Goal: Task Accomplishment & Management: Use online tool/utility

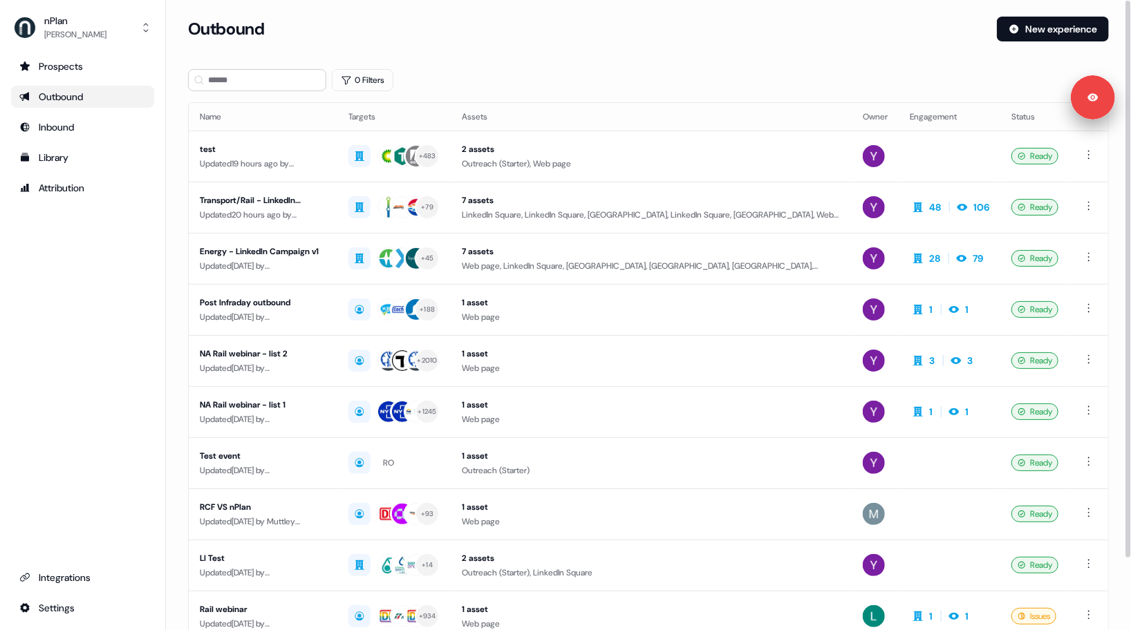
click at [176, 196] on section "Loading... Outbound New experience 0 Filters Name Targets Assets Owner Engageme…" at bounding box center [648, 366] width 965 height 698
click at [68, 161] on div "Library" at bounding box center [82, 158] width 127 height 14
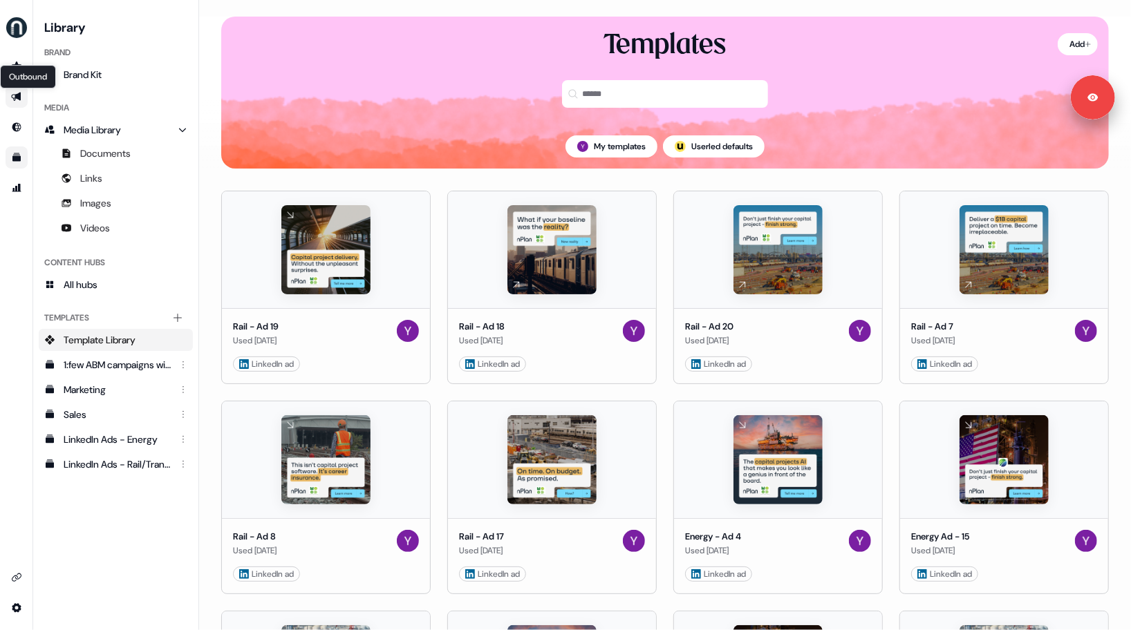
click at [14, 95] on icon "Go to outbound experience" at bounding box center [16, 96] width 11 height 11
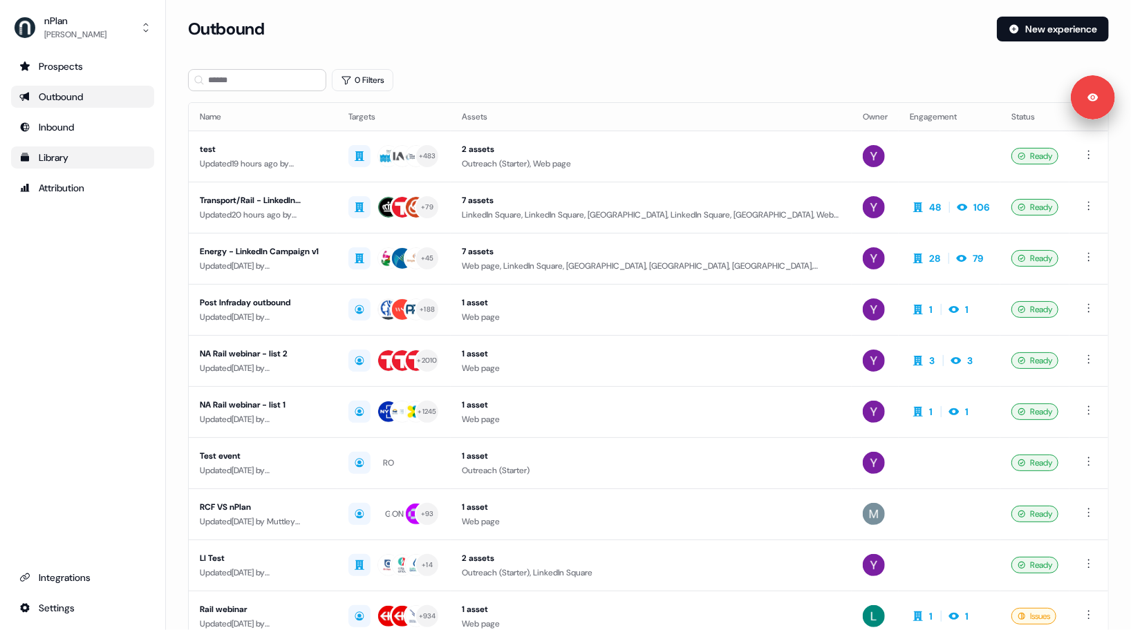
click at [91, 292] on div "Prospects Outbound Inbound Library Attribution Integrations Settings" at bounding box center [82, 337] width 143 height 564
click at [42, 149] on link "Library" at bounding box center [82, 158] width 143 height 22
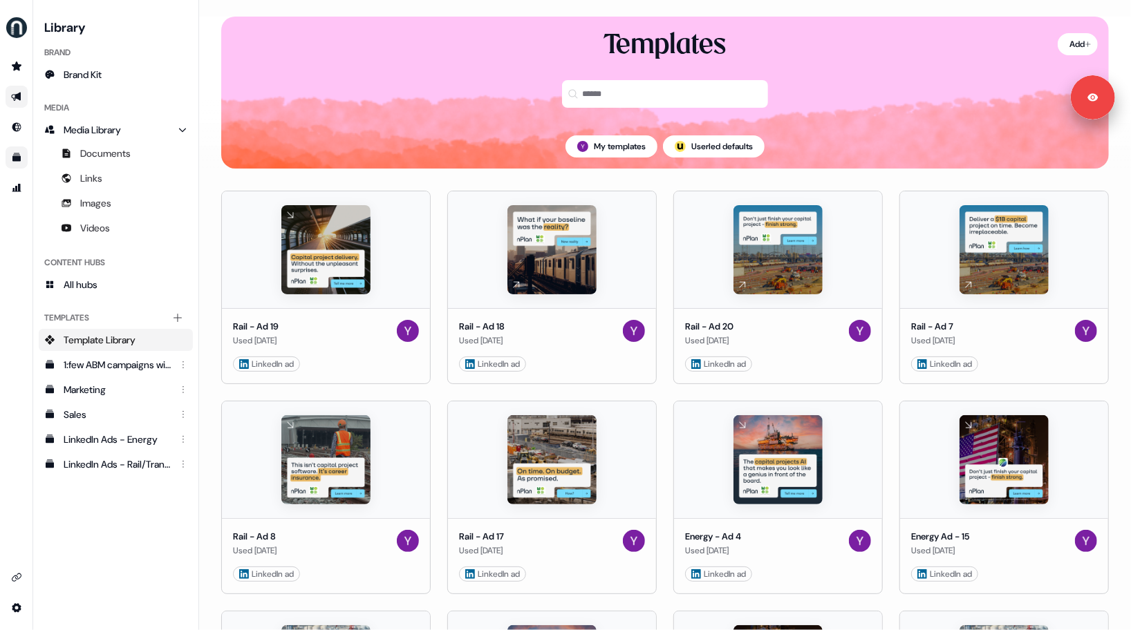
click at [15, 340] on div "side nav menu" at bounding box center [16, 337] width 32 height 564
click at [21, 333] on div "side nav menu" at bounding box center [16, 337] width 32 height 564
click at [10, 336] on div "side nav menu" at bounding box center [16, 337] width 32 height 564
click at [14, 337] on div "side nav menu" at bounding box center [16, 337] width 32 height 564
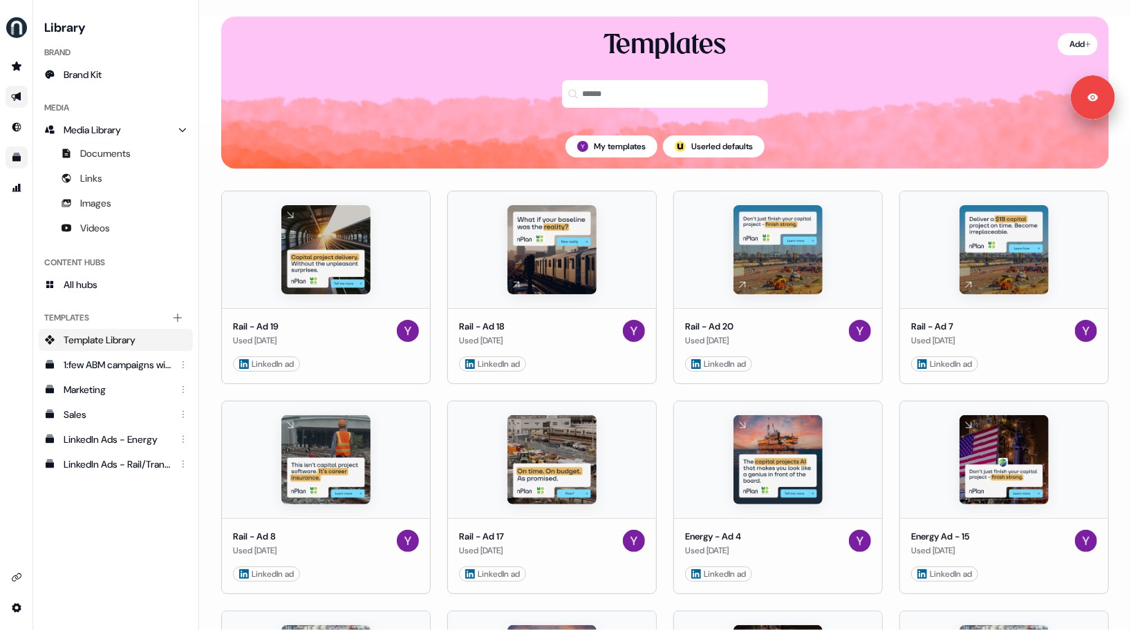
click at [15, 337] on div "side nav menu" at bounding box center [16, 337] width 32 height 564
click at [8, 99] on link "Go to outbound experience" at bounding box center [17, 97] width 22 height 22
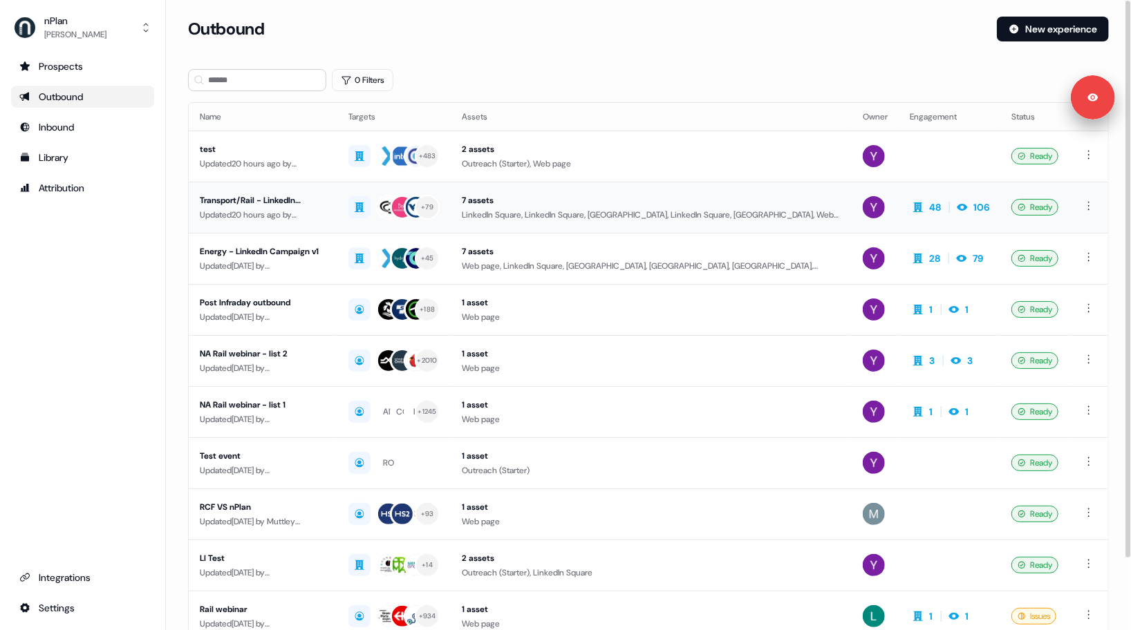
click at [308, 212] on div "Updated 20 hours ago by [PERSON_NAME]" at bounding box center [263, 215] width 127 height 14
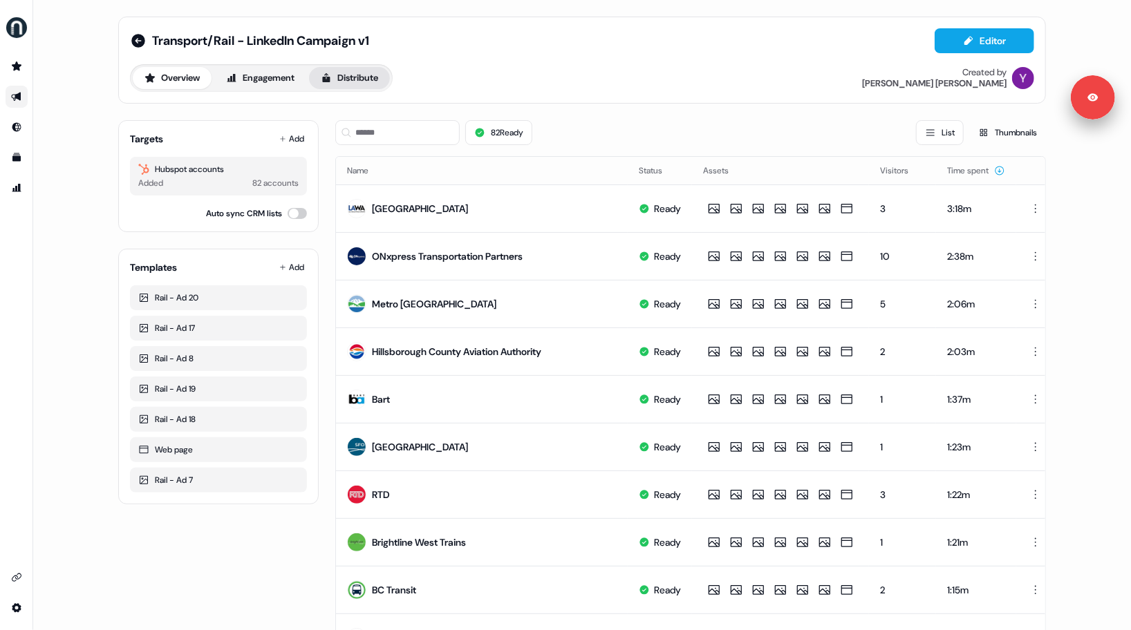
click at [368, 79] on button "Distribute" at bounding box center [349, 78] width 81 height 22
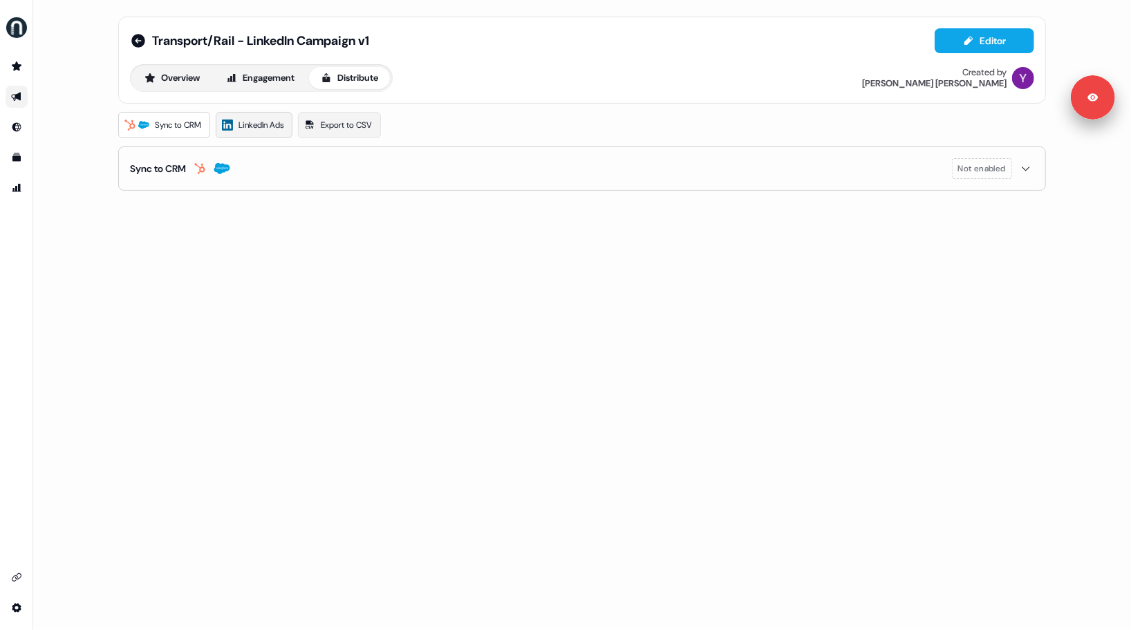
click at [268, 121] on span "LinkedIn Ads" at bounding box center [260, 125] width 45 height 14
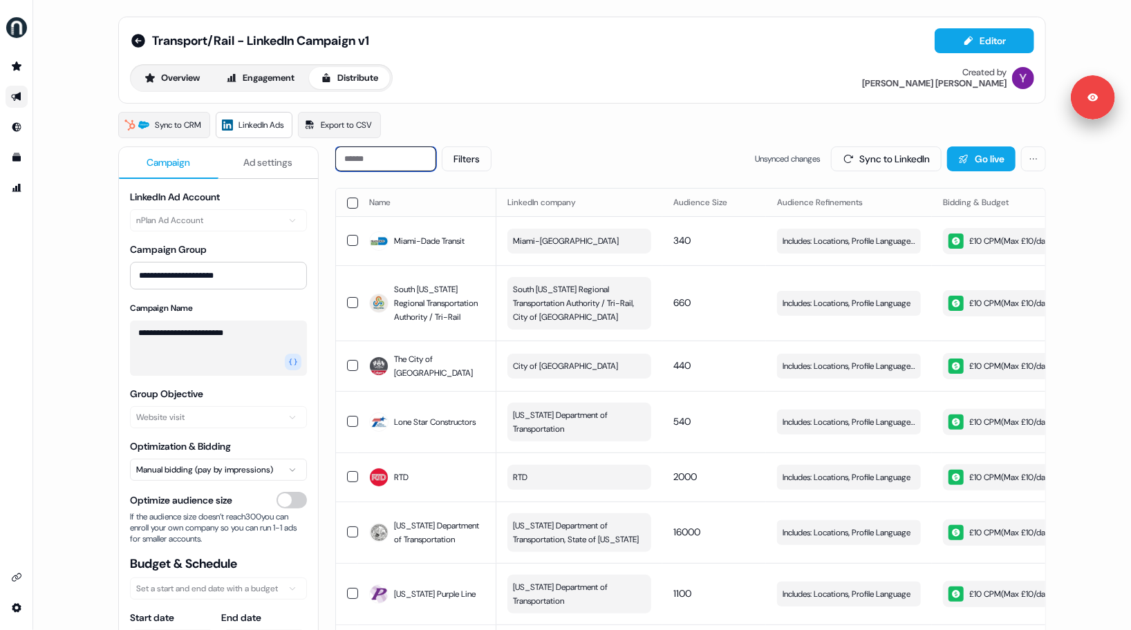
click at [386, 156] on input at bounding box center [385, 159] width 101 height 25
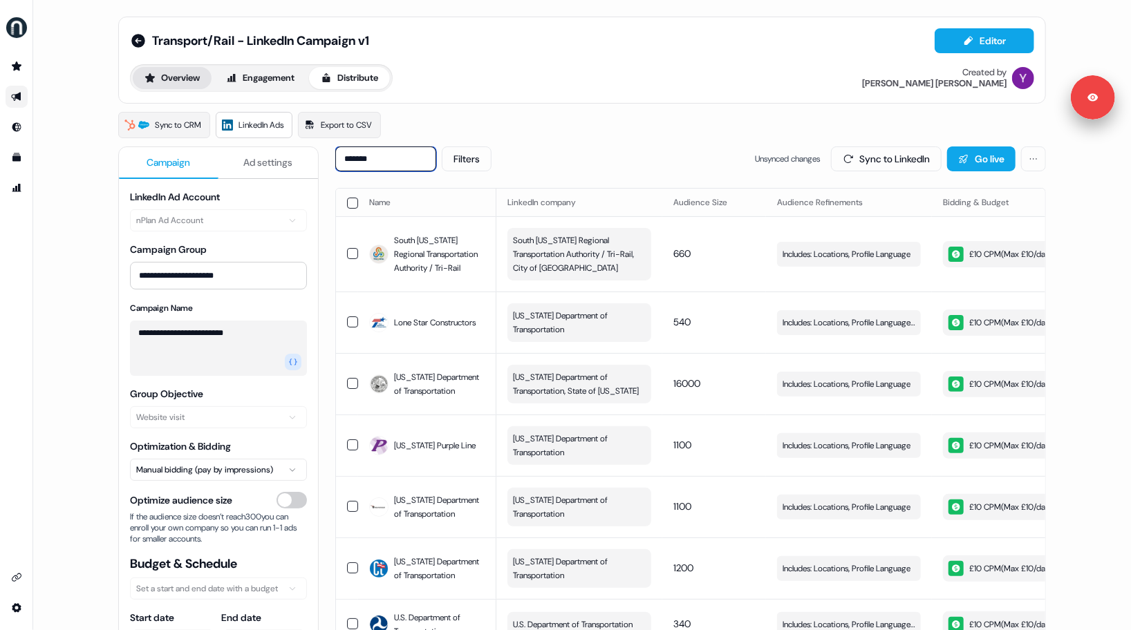
type input "*******"
click at [187, 73] on button "Overview" at bounding box center [172, 78] width 79 height 22
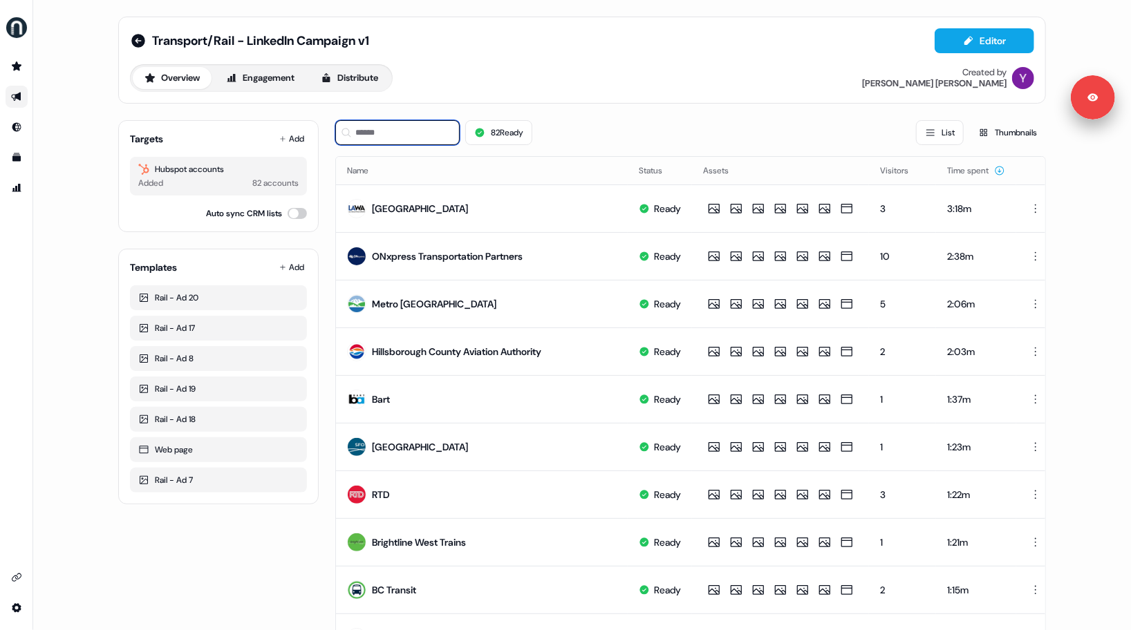
click at [371, 129] on input at bounding box center [397, 132] width 124 height 25
click at [360, 79] on button "Distribute" at bounding box center [349, 78] width 81 height 22
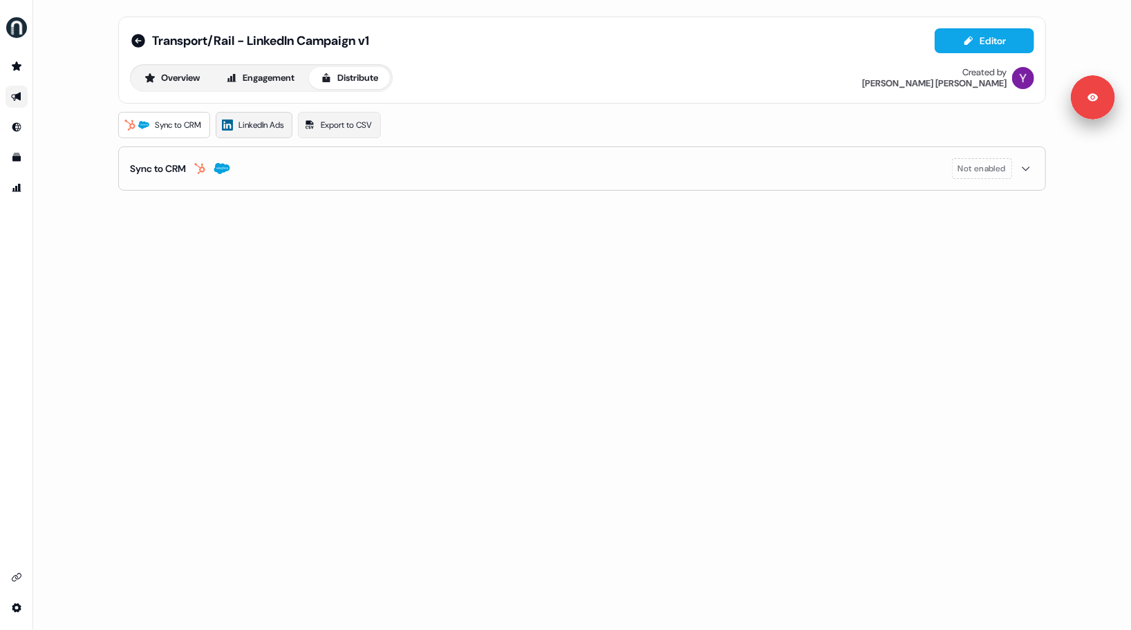
click at [252, 130] on span "LinkedIn Ads" at bounding box center [260, 125] width 45 height 14
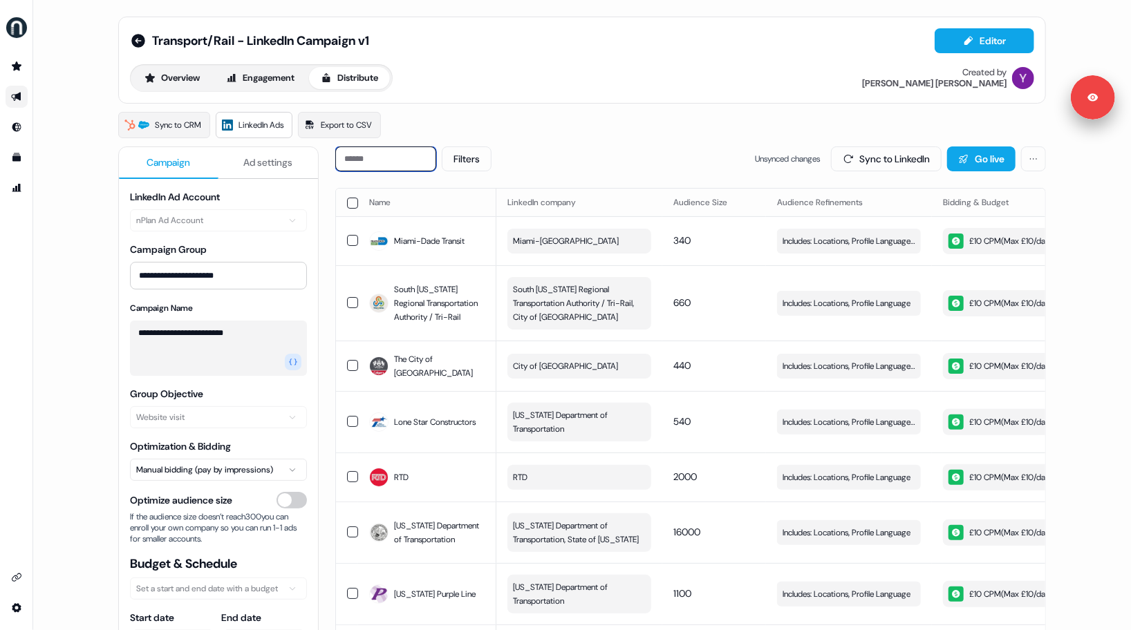
click at [393, 159] on input at bounding box center [385, 159] width 101 height 25
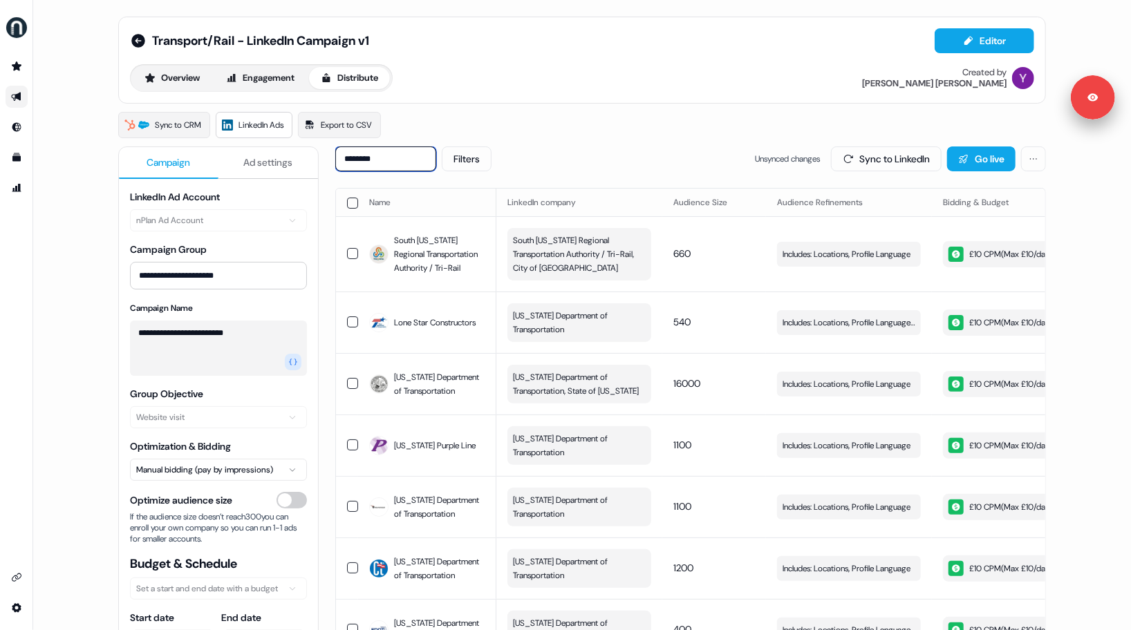
type input "*********"
click at [264, 165] on span "Ad settings" at bounding box center [268, 163] width 49 height 14
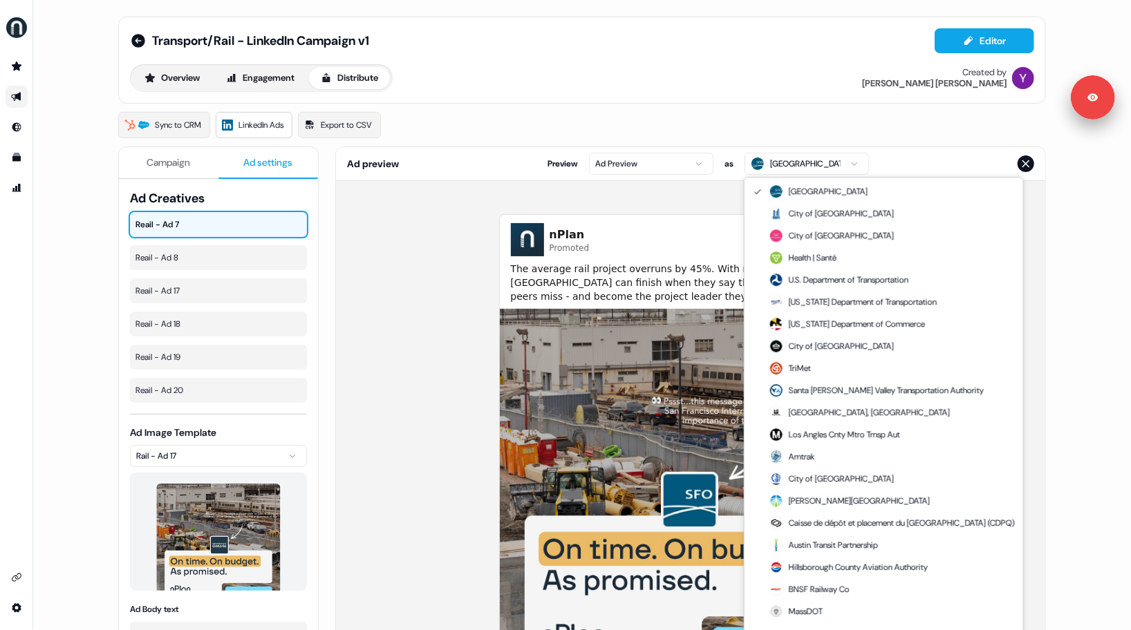
click at [794, 169] on html "**********" at bounding box center [565, 315] width 1131 height 630
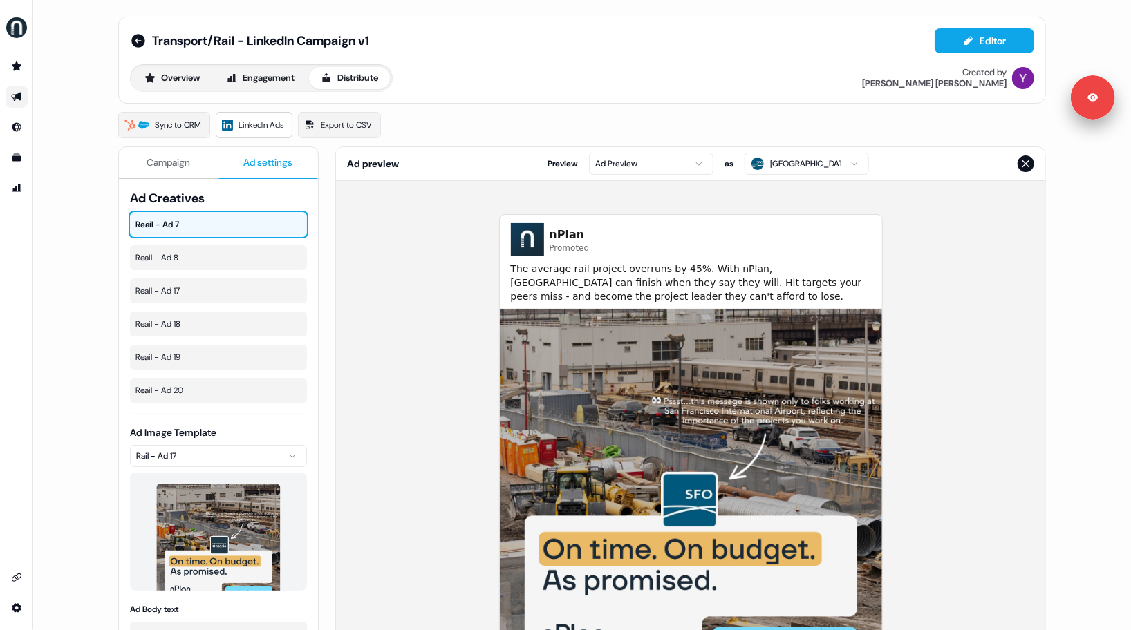
scroll to position [8, 0]
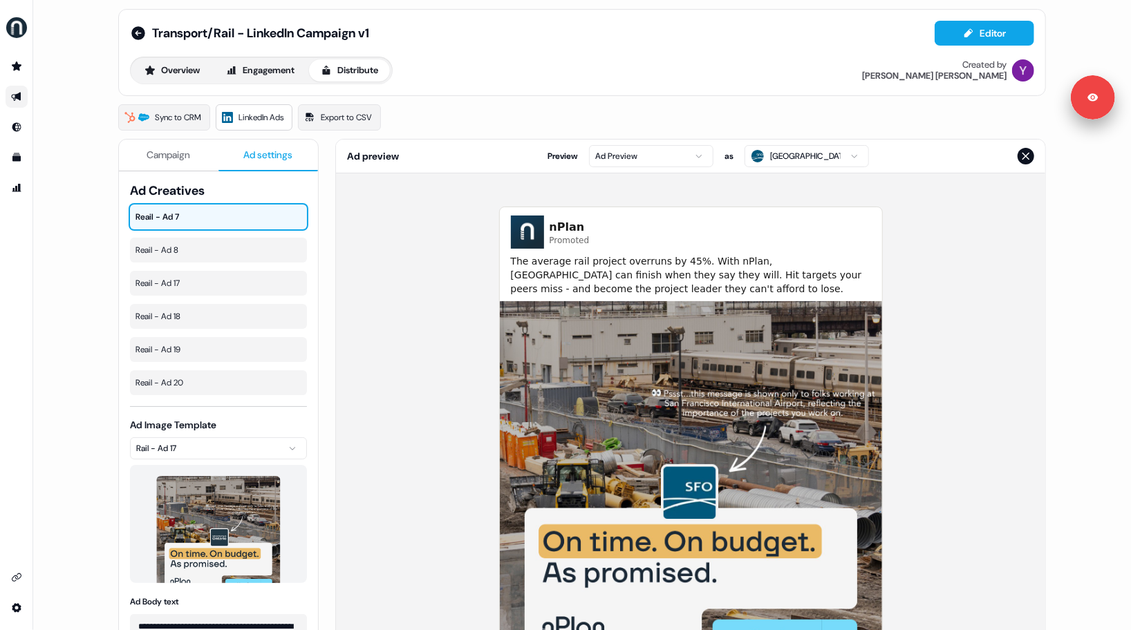
click at [796, 166] on html "**********" at bounding box center [565, 315] width 1131 height 630
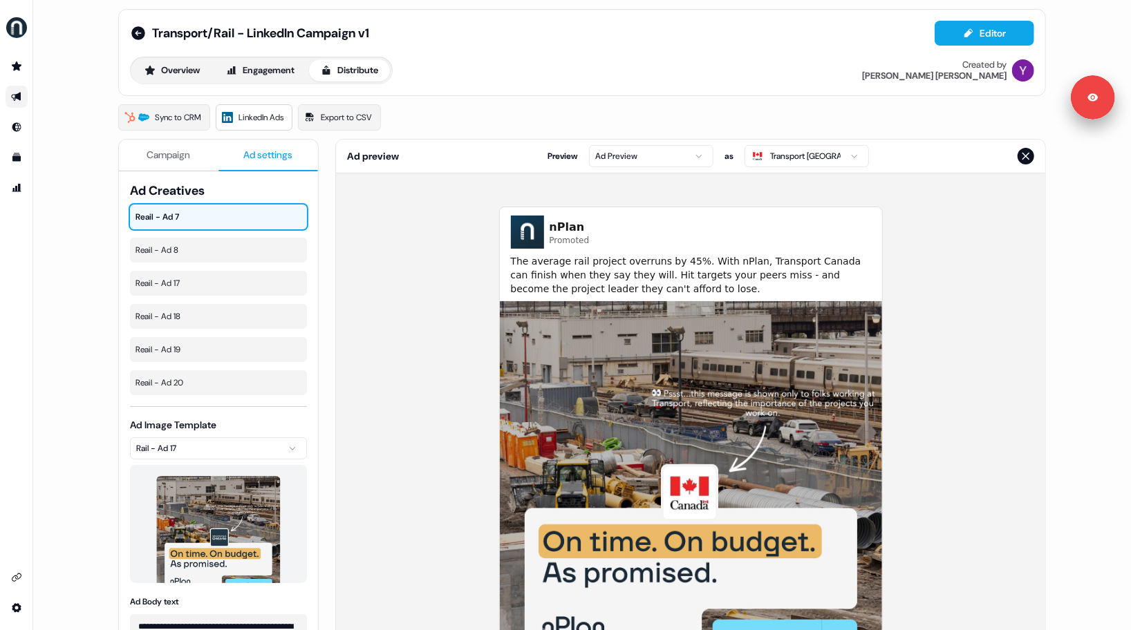
scroll to position [10, 0]
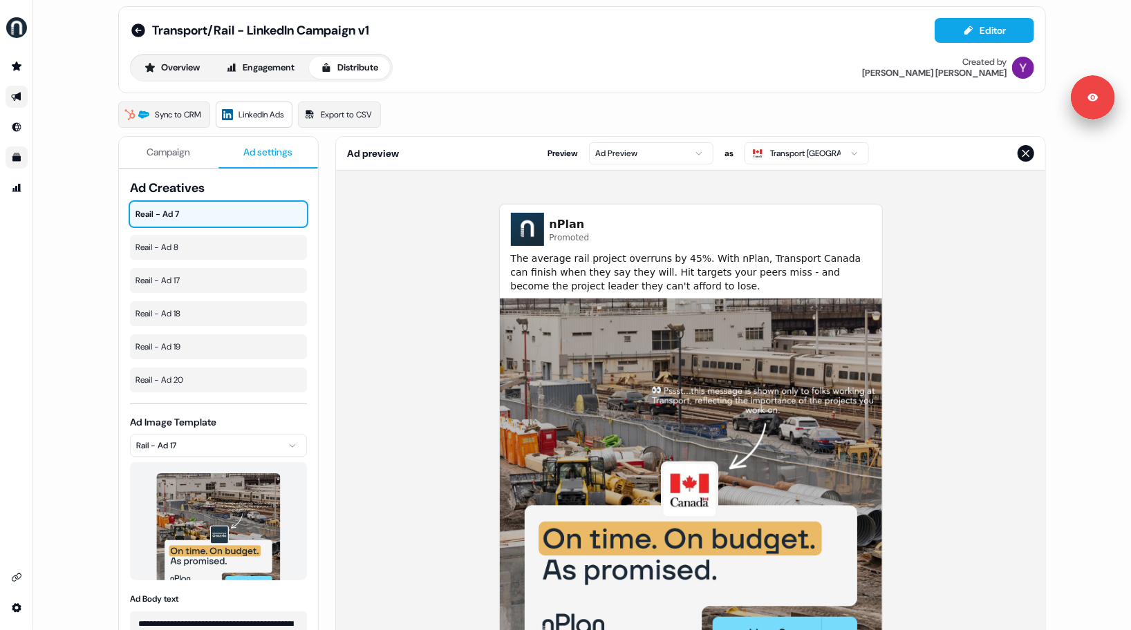
click at [16, 149] on link "Go to templates" at bounding box center [17, 158] width 22 height 22
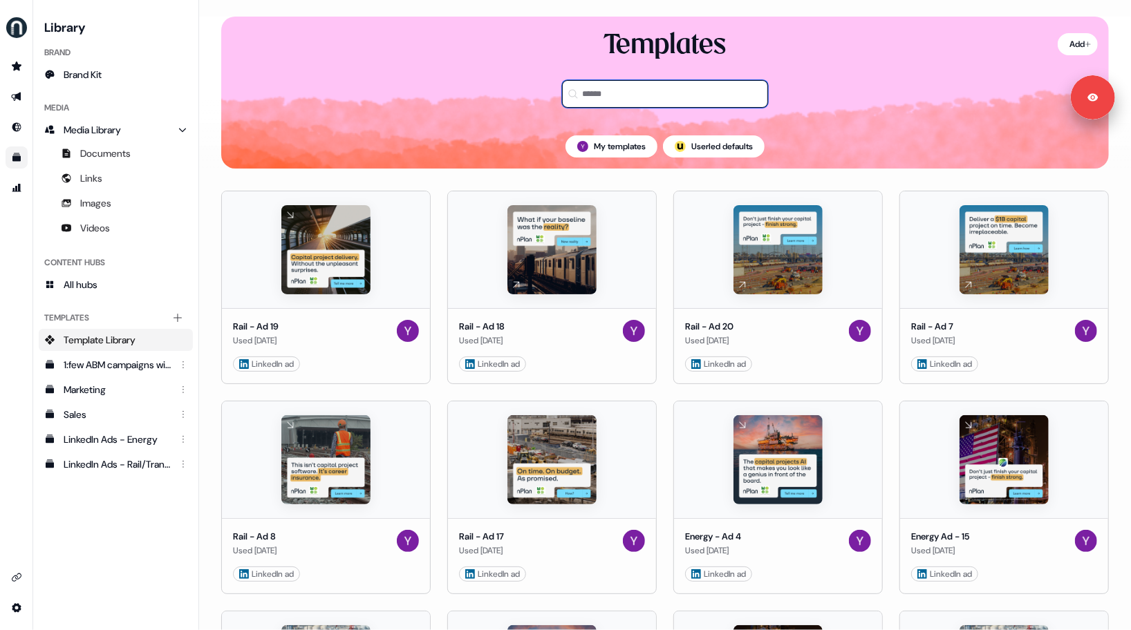
click at [601, 90] on input at bounding box center [665, 94] width 206 height 28
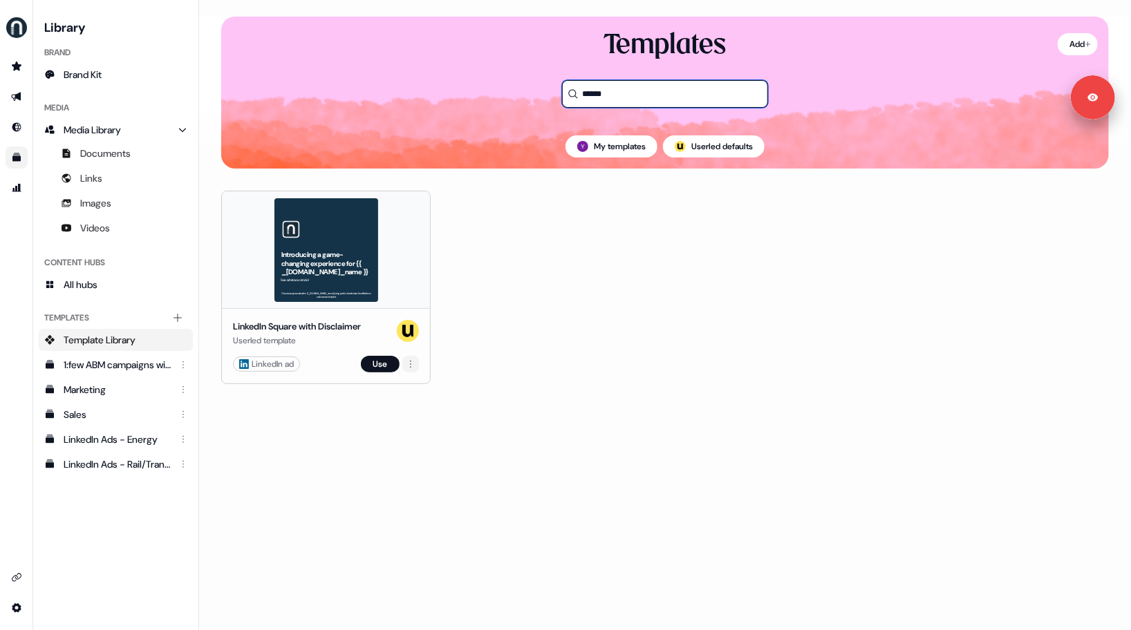
type input "******"
click at [415, 367] on html "Signed in as [PERSON_NAME] Sign out For the best experience switch devices to a…" at bounding box center [565, 315] width 1131 height 630
click at [384, 380] on html "Signed in as [PERSON_NAME] Sign out For the best experience switch devices to a…" at bounding box center [565, 315] width 1131 height 630
click at [384, 354] on div "LinkedIn Square with Disclaimer Userled template LinkedIn ad Use" at bounding box center [326, 345] width 208 height 75
click at [387, 368] on button "Use" at bounding box center [380, 364] width 39 height 17
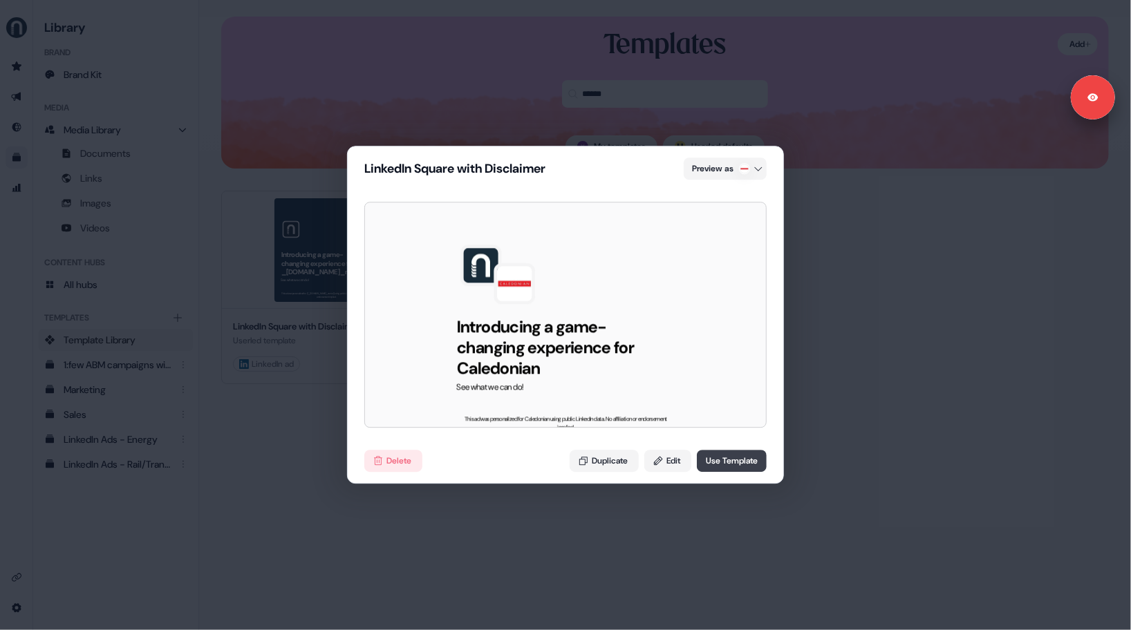
click at [714, 462] on button "Use Template" at bounding box center [732, 462] width 70 height 22
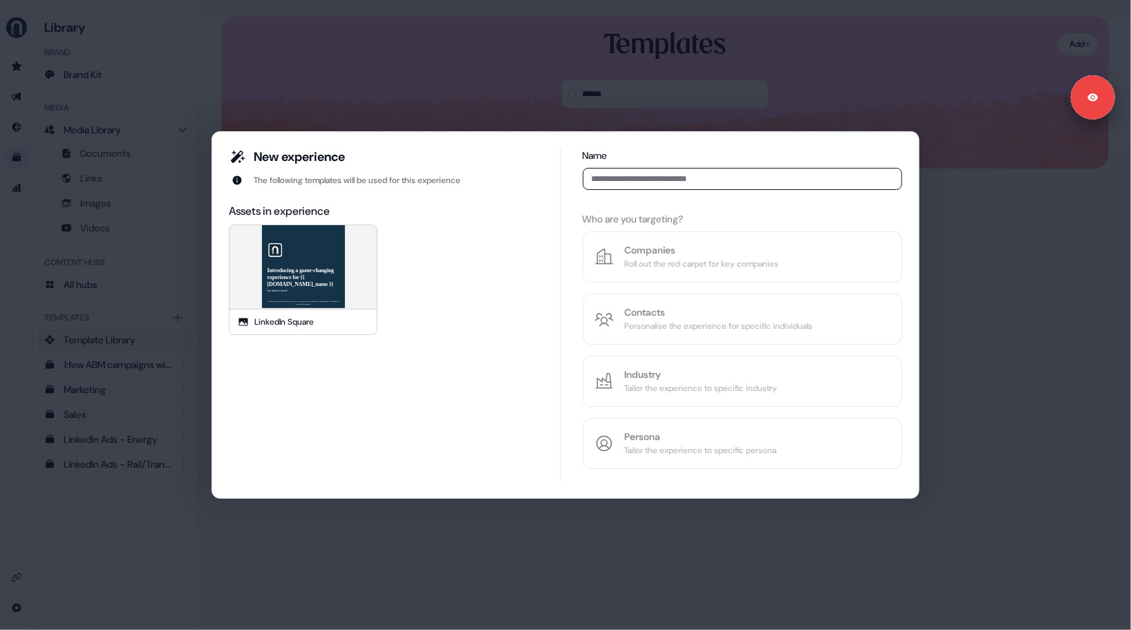
click at [198, 324] on div "New experience The following templates will be used for this experience Assets …" at bounding box center [565, 315] width 1131 height 630
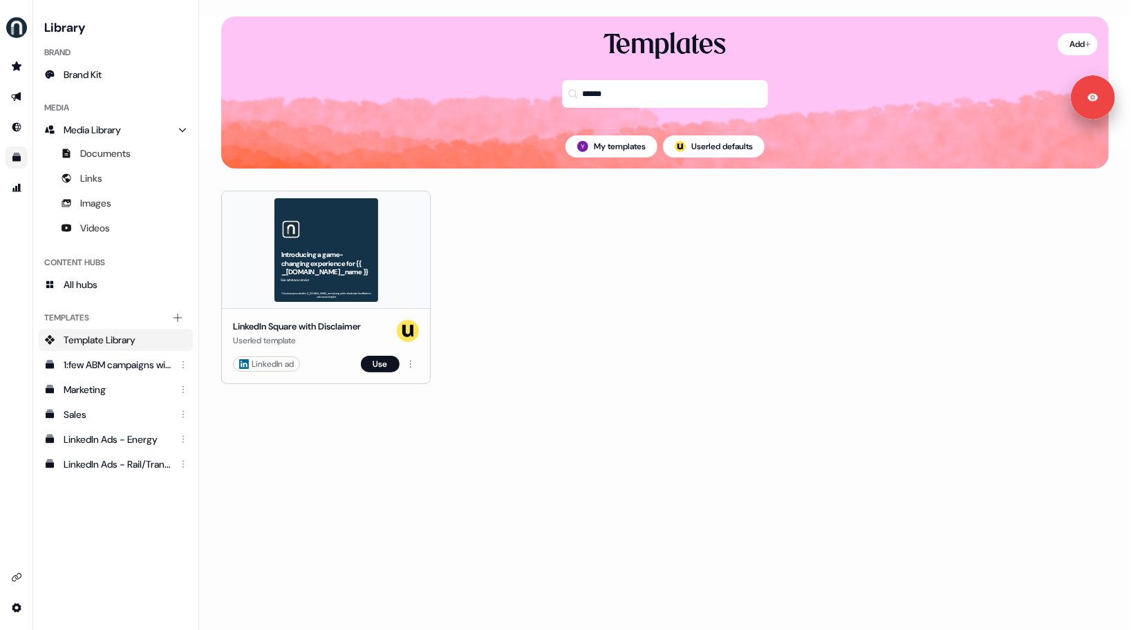
click at [421, 364] on div "LinkedIn Square with Disclaimer Userled template LinkedIn ad Use" at bounding box center [326, 345] width 208 height 75
click at [411, 364] on html "Signed in as [PERSON_NAME] Sign out For the best experience switch devices to a…" at bounding box center [565, 315] width 1131 height 630
click at [416, 388] on div "Duplicate" at bounding box center [469, 389] width 131 height 22
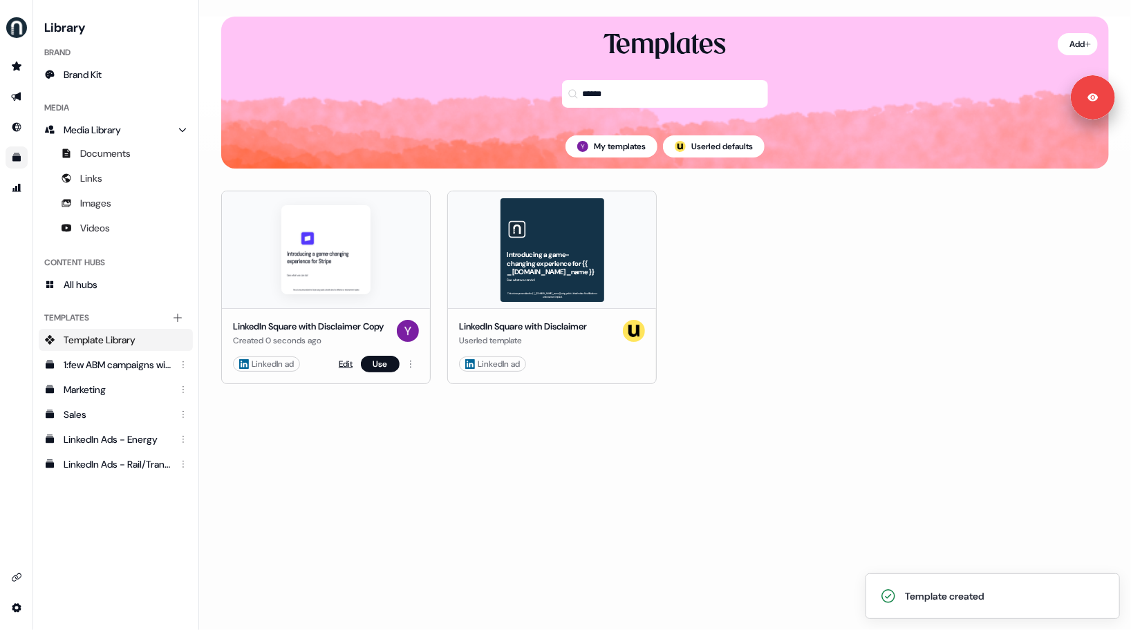
click at [343, 371] on link "Edit" at bounding box center [346, 364] width 14 height 14
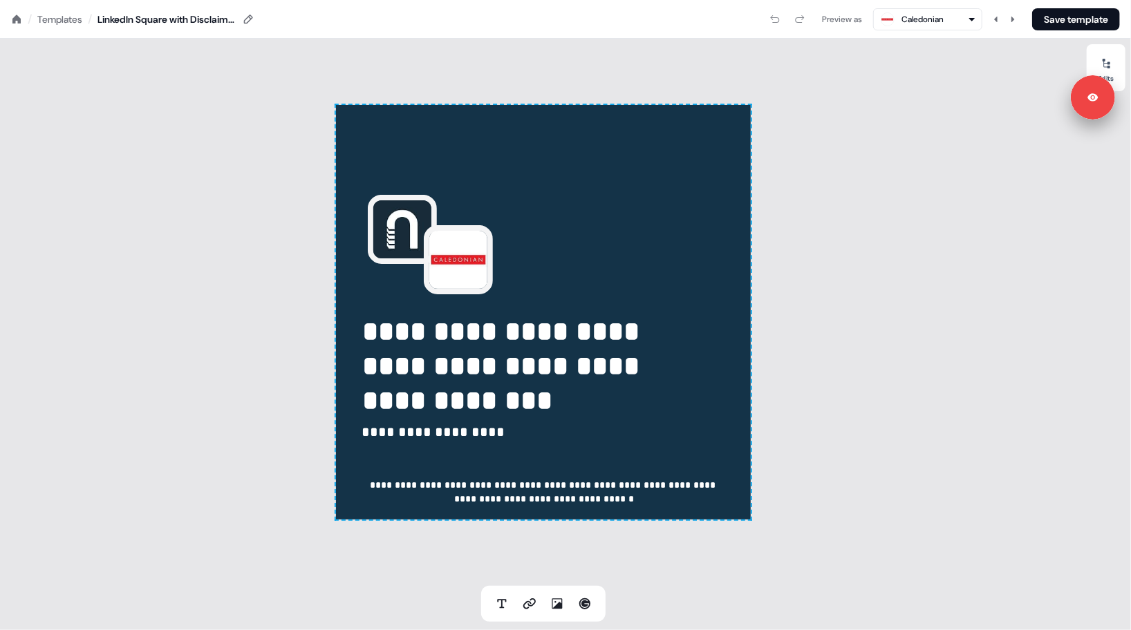
click at [251, 344] on div "**********" at bounding box center [543, 312] width 1087 height 547
click at [53, 21] on div "Templates" at bounding box center [59, 19] width 45 height 14
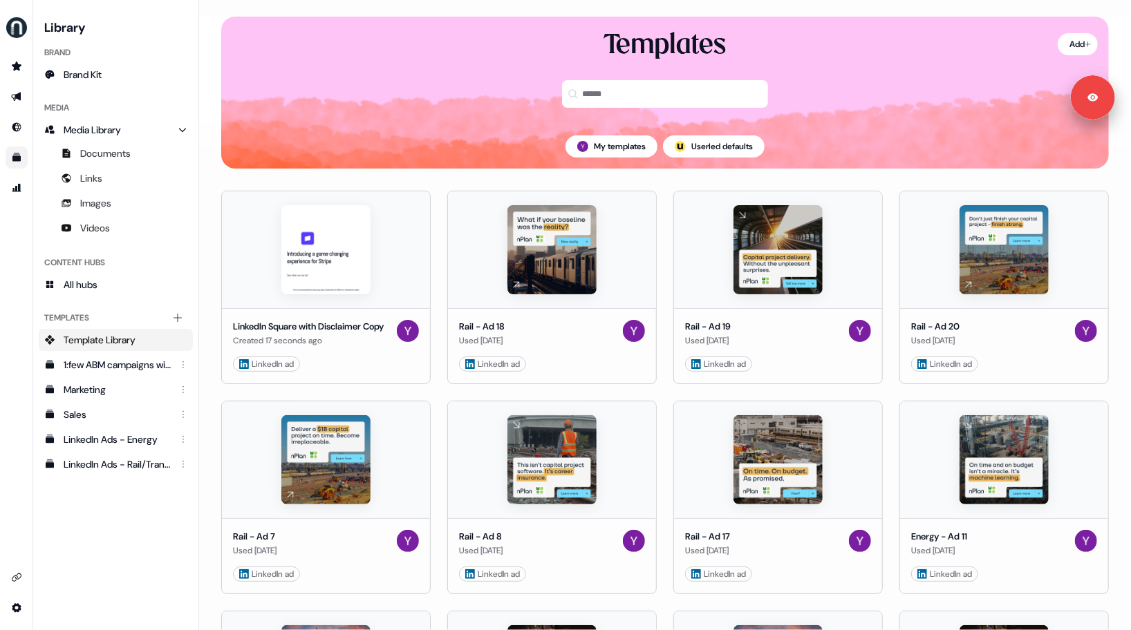
click at [213, 163] on div "Add Templates My templates ; Userled defaults" at bounding box center [665, 93] width 932 height 152
click at [112, 530] on div "Library Brand Brand Kit Media Media Library Documents Links Images Videos Conte…" at bounding box center [116, 315] width 154 height 597
click at [413, 373] on html "Signed in as [PERSON_NAME] Sign out For the best experience switch devices to a…" at bounding box center [565, 315] width 1131 height 630
click at [433, 447] on div "Delete" at bounding box center [469, 446] width 131 height 22
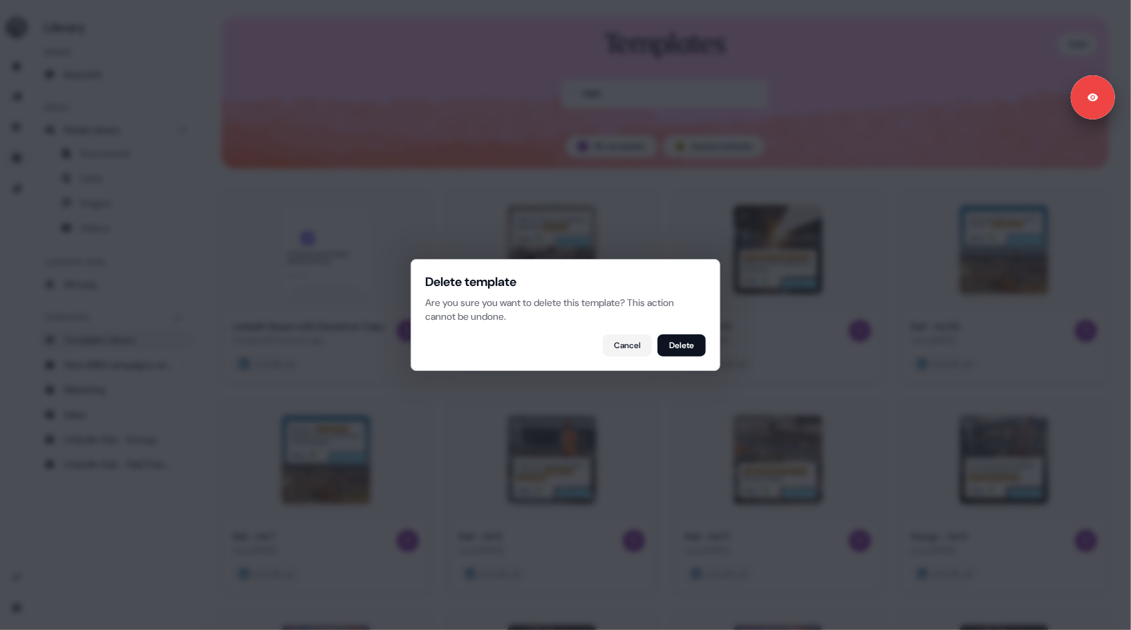
click button "Cancel" at bounding box center [627, 346] width 49 height 22
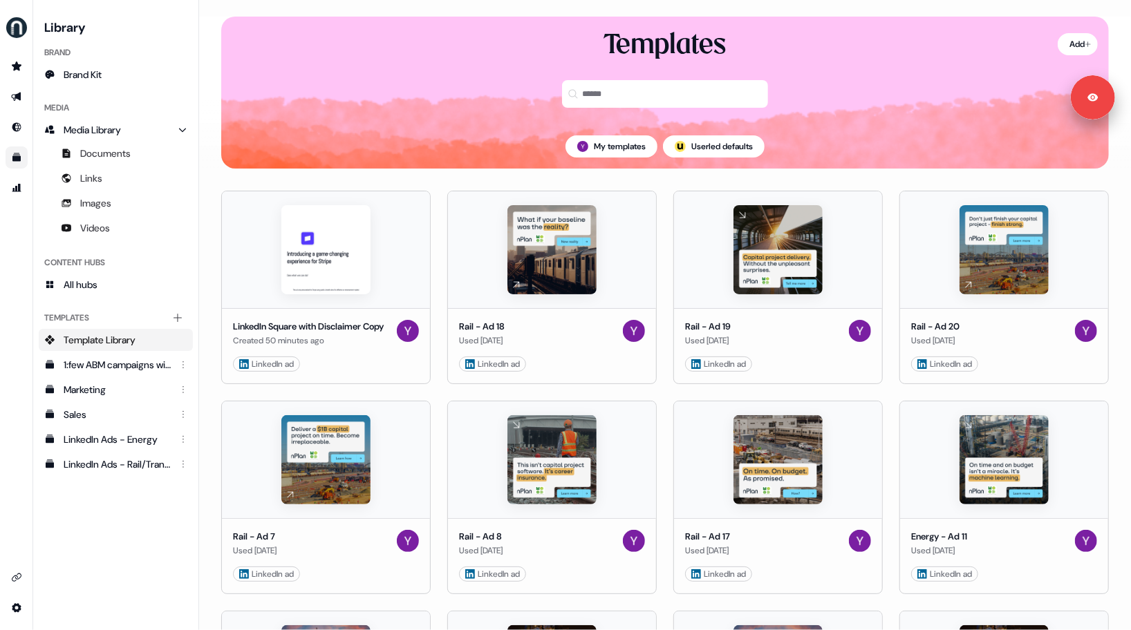
click at [333, 152] on div "My templates ; Userled defaults" at bounding box center [665, 146] width 888 height 44
click at [274, 97] on div "Templates" at bounding box center [665, 76] width 888 height 97
click at [21, 26] on img "side nav menu" at bounding box center [17, 28] width 22 height 22
click at [32, 119] on div "Logout" at bounding box center [71, 114] width 131 height 25
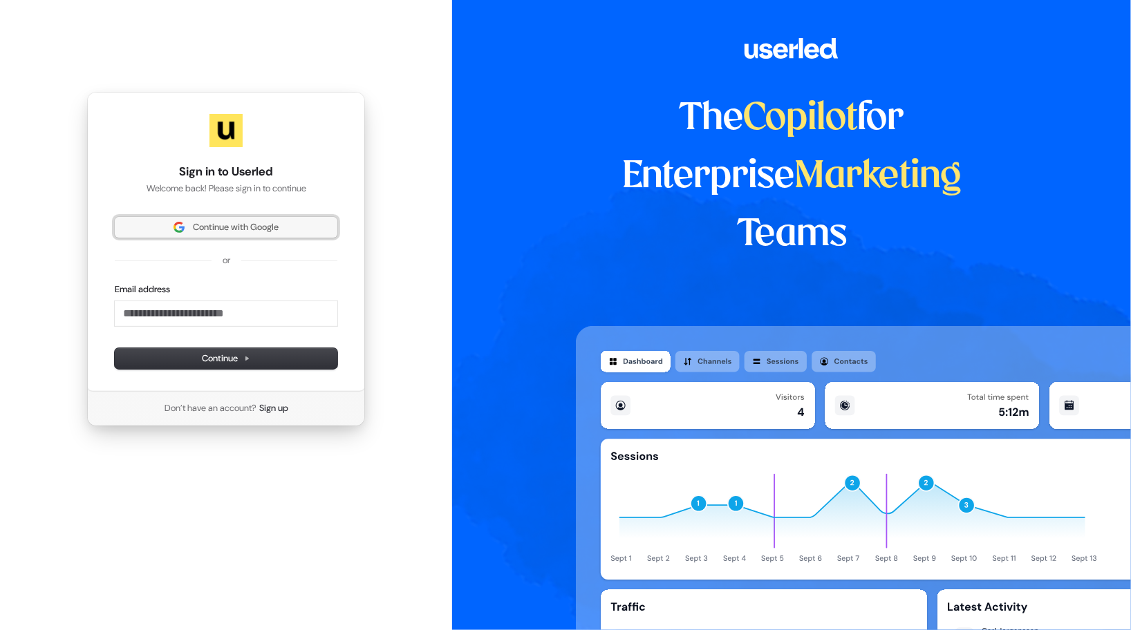
click at [254, 221] on span "Continue with Google" at bounding box center [236, 227] width 86 height 12
